Goal: Information Seeking & Learning: Learn about a topic

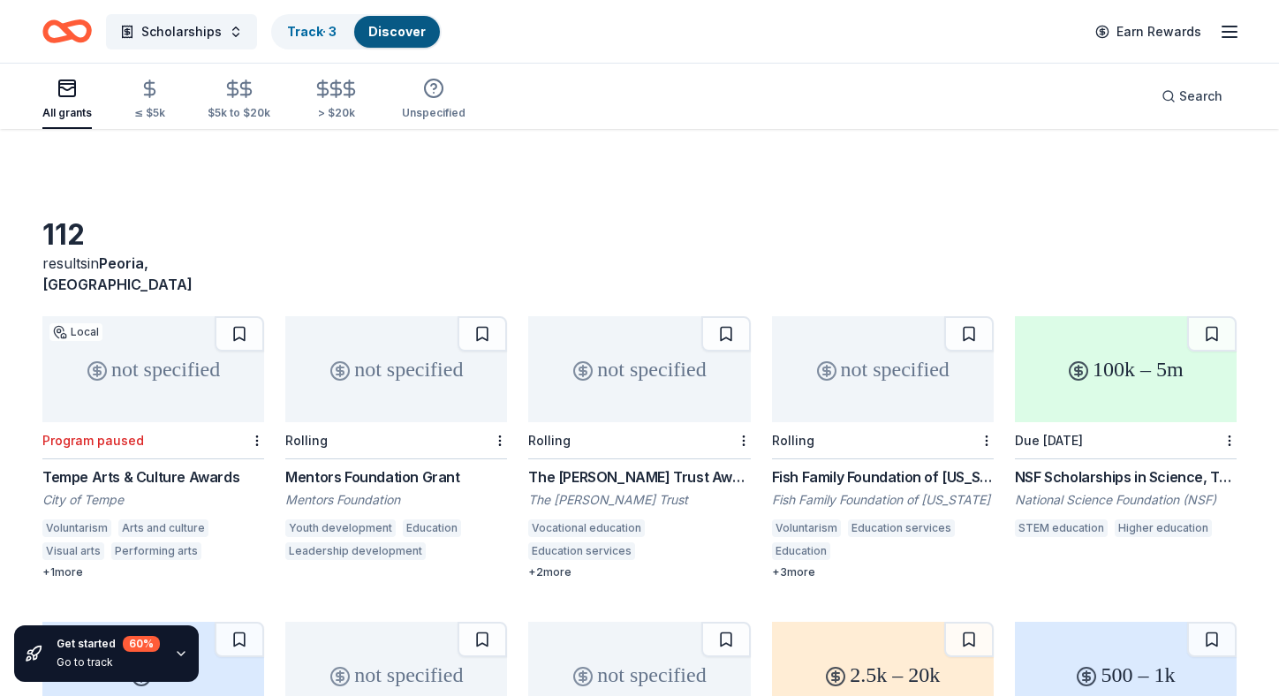
scroll to position [176, 0]
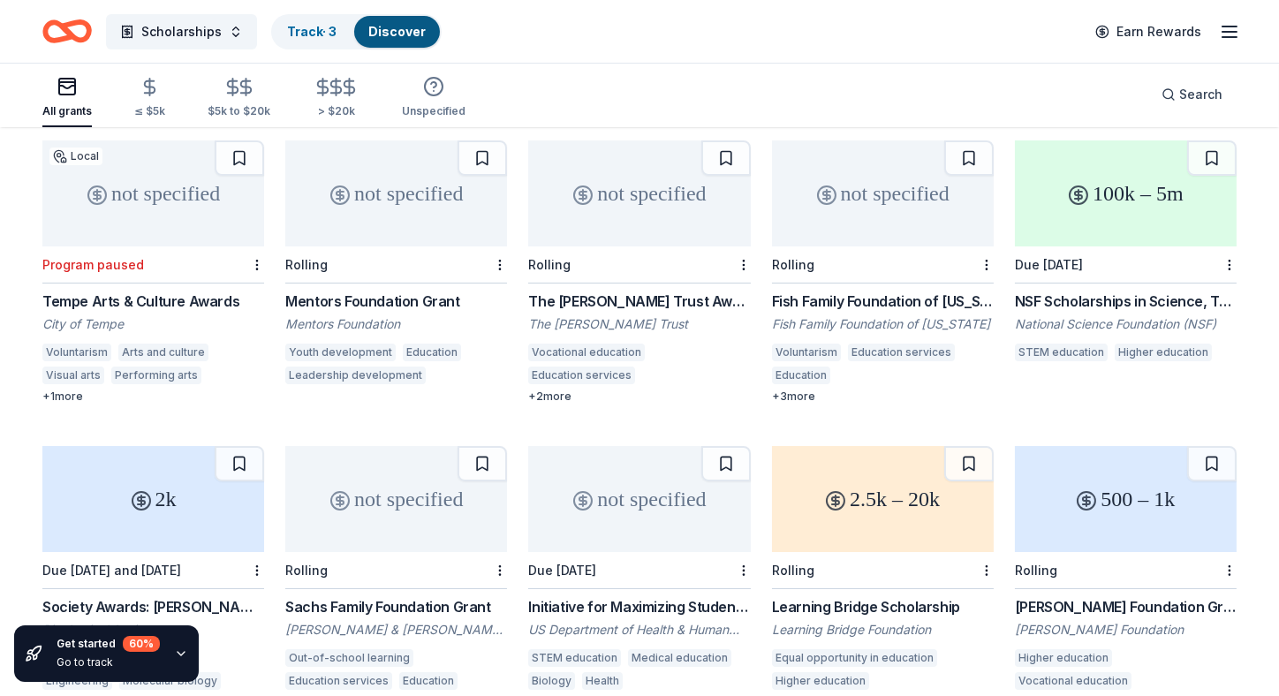
click at [144, 291] on div "Tempe Arts & Culture Awards" at bounding box center [153, 301] width 222 height 21
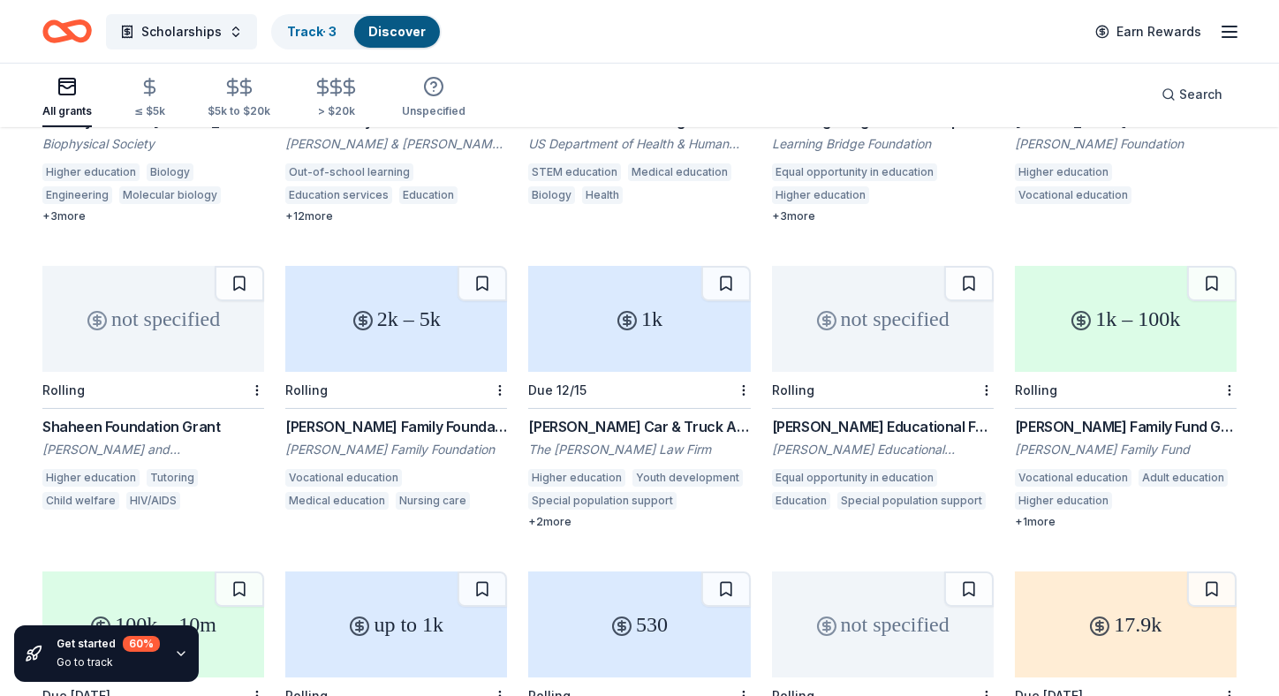
scroll to position [441, 0]
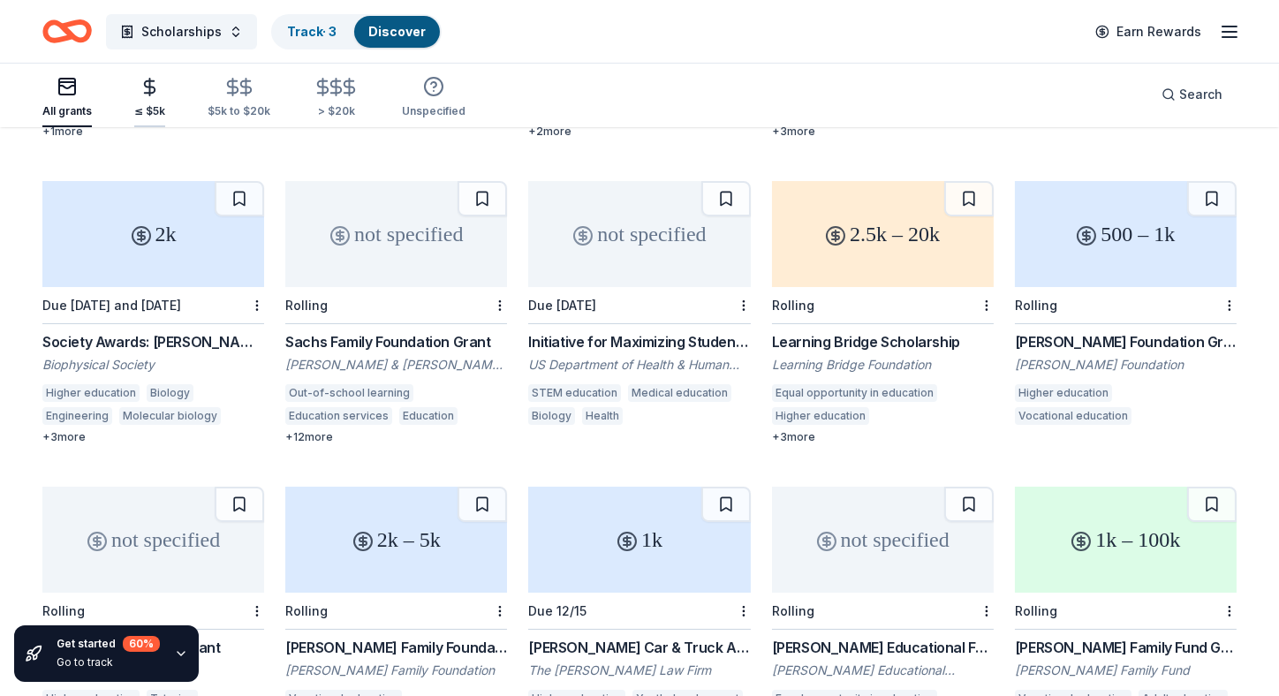
click at [148, 91] on icon "button" at bounding box center [150, 87] width 20 height 20
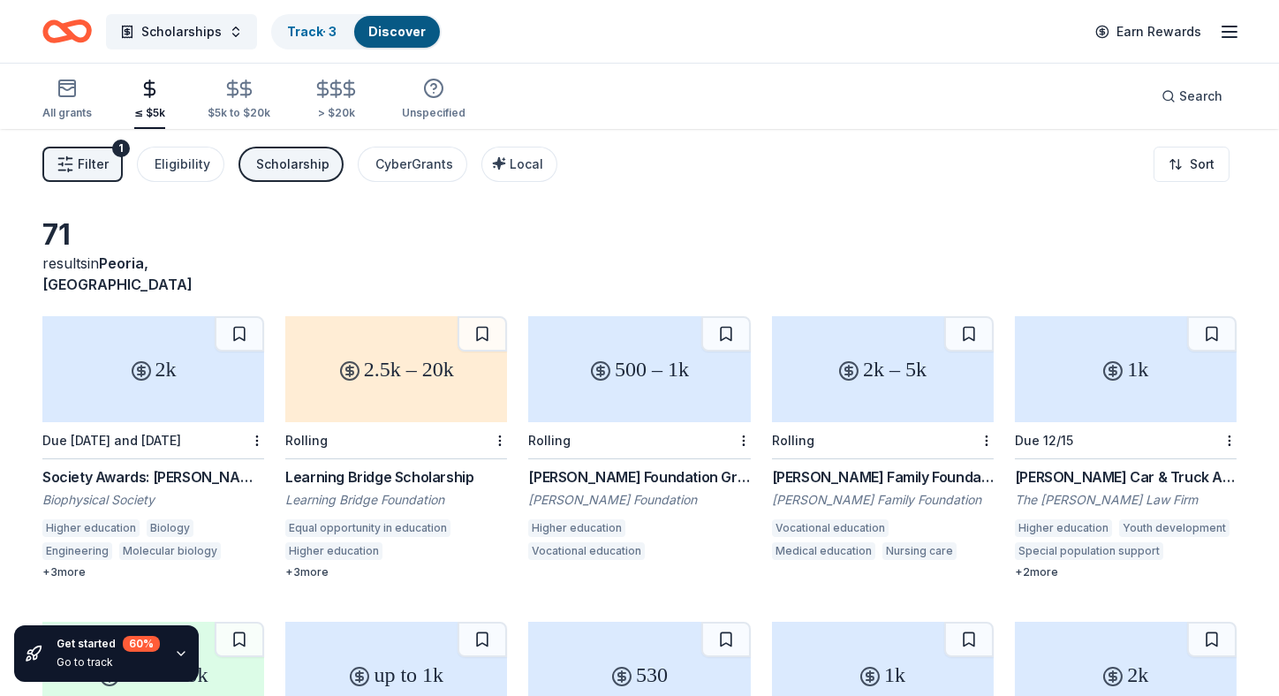
scroll to position [87, 0]
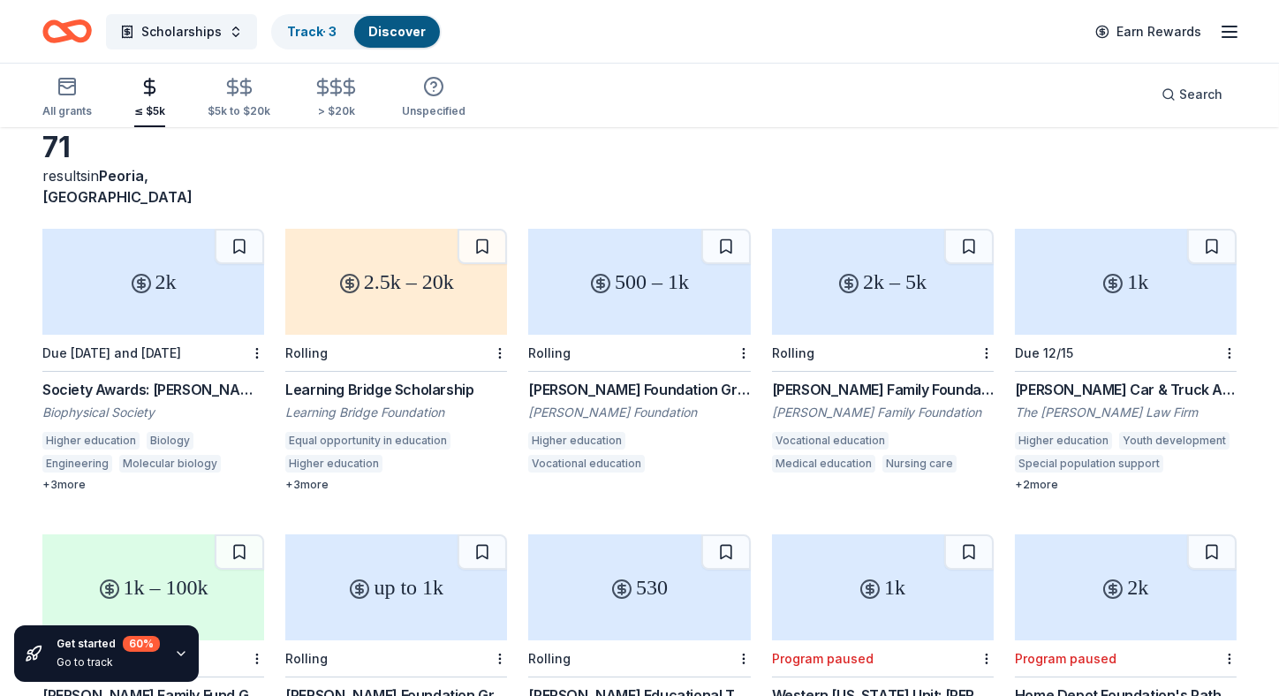
click at [378, 379] on div "Learning Bridge Scholarship" at bounding box center [396, 389] width 222 height 21
